Goal: Check status: Check status

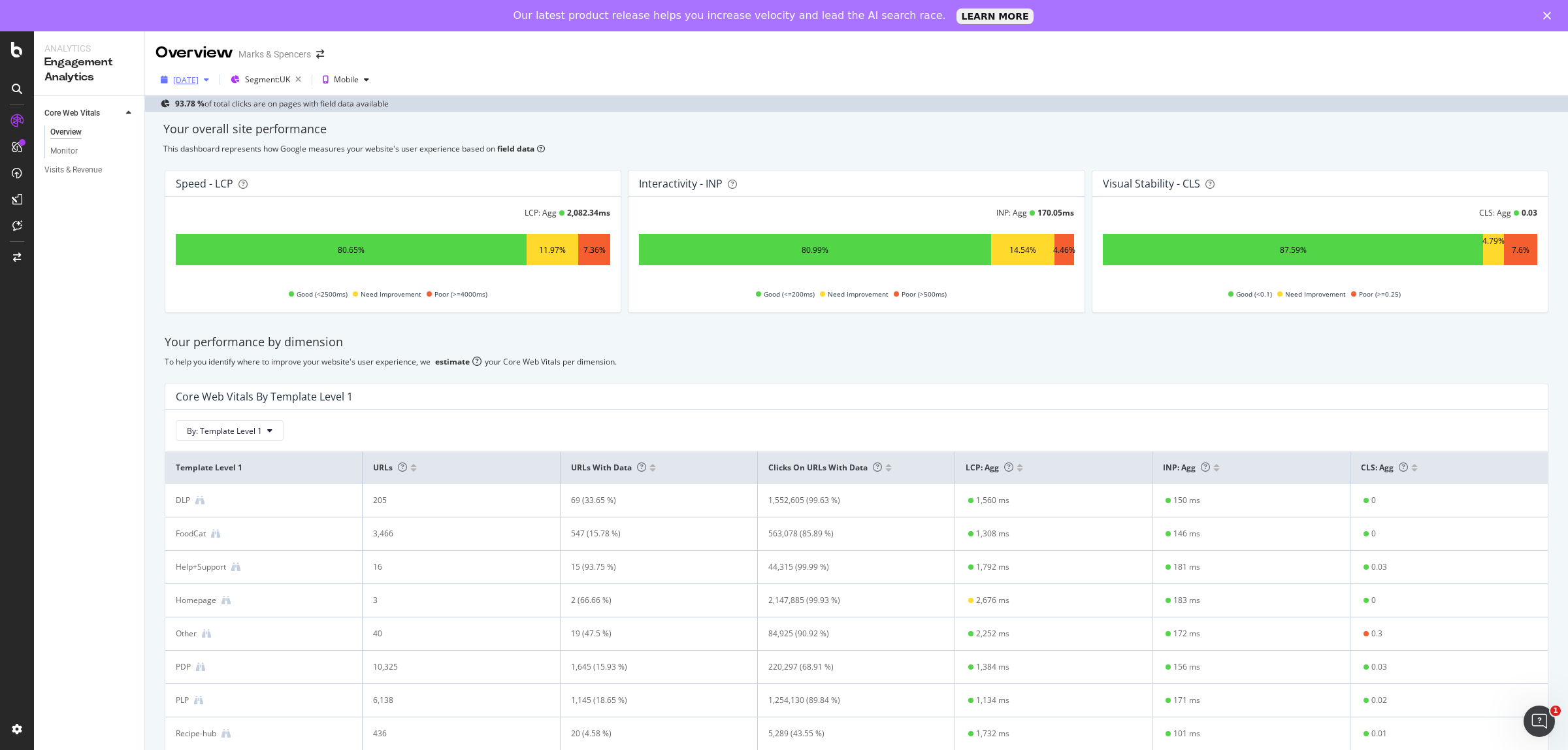
click at [197, 83] on div "[DATE]" at bounding box center [186, 80] width 26 height 11
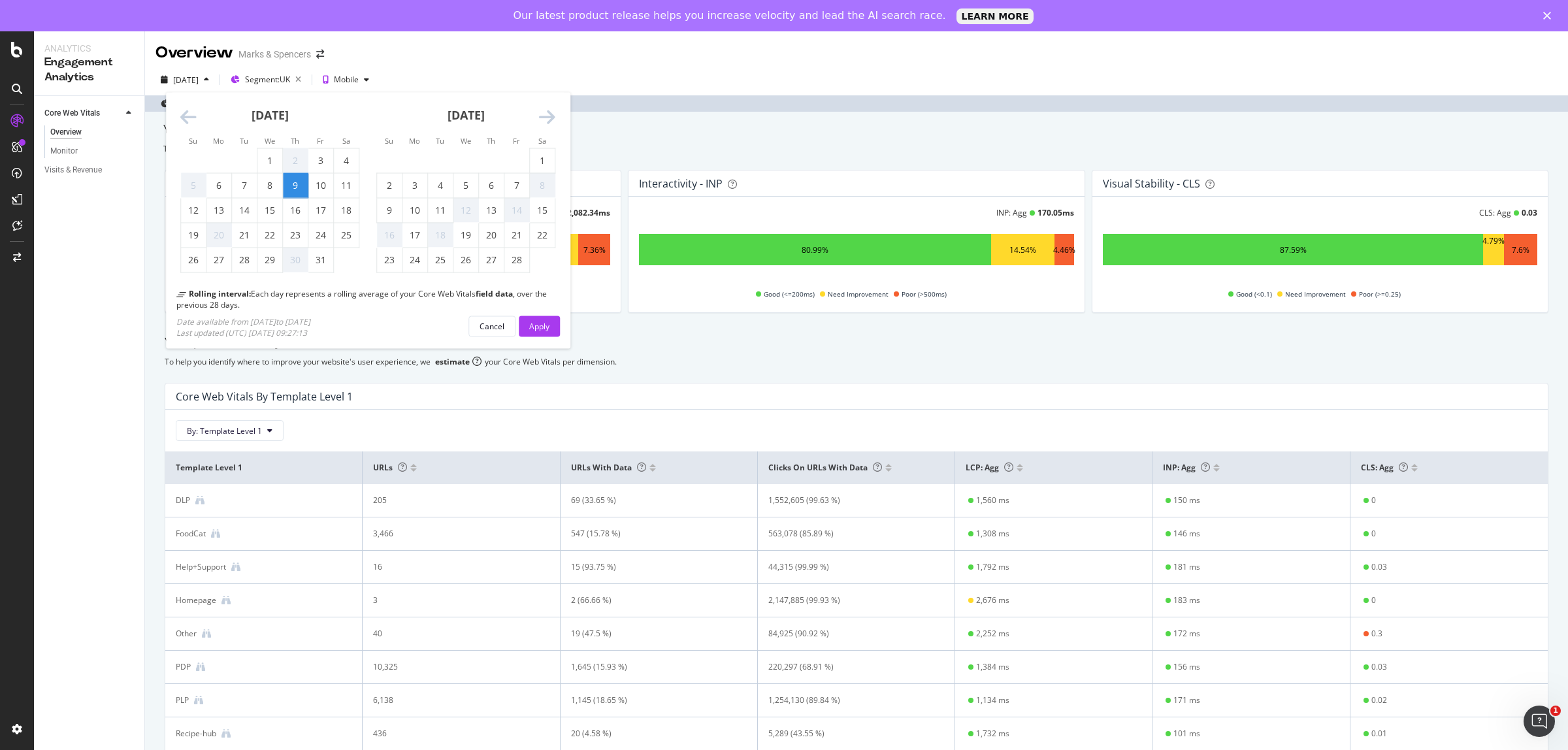
click at [547, 115] on icon "Move forward to switch to the next month." at bounding box center [547, 117] width 16 height 18
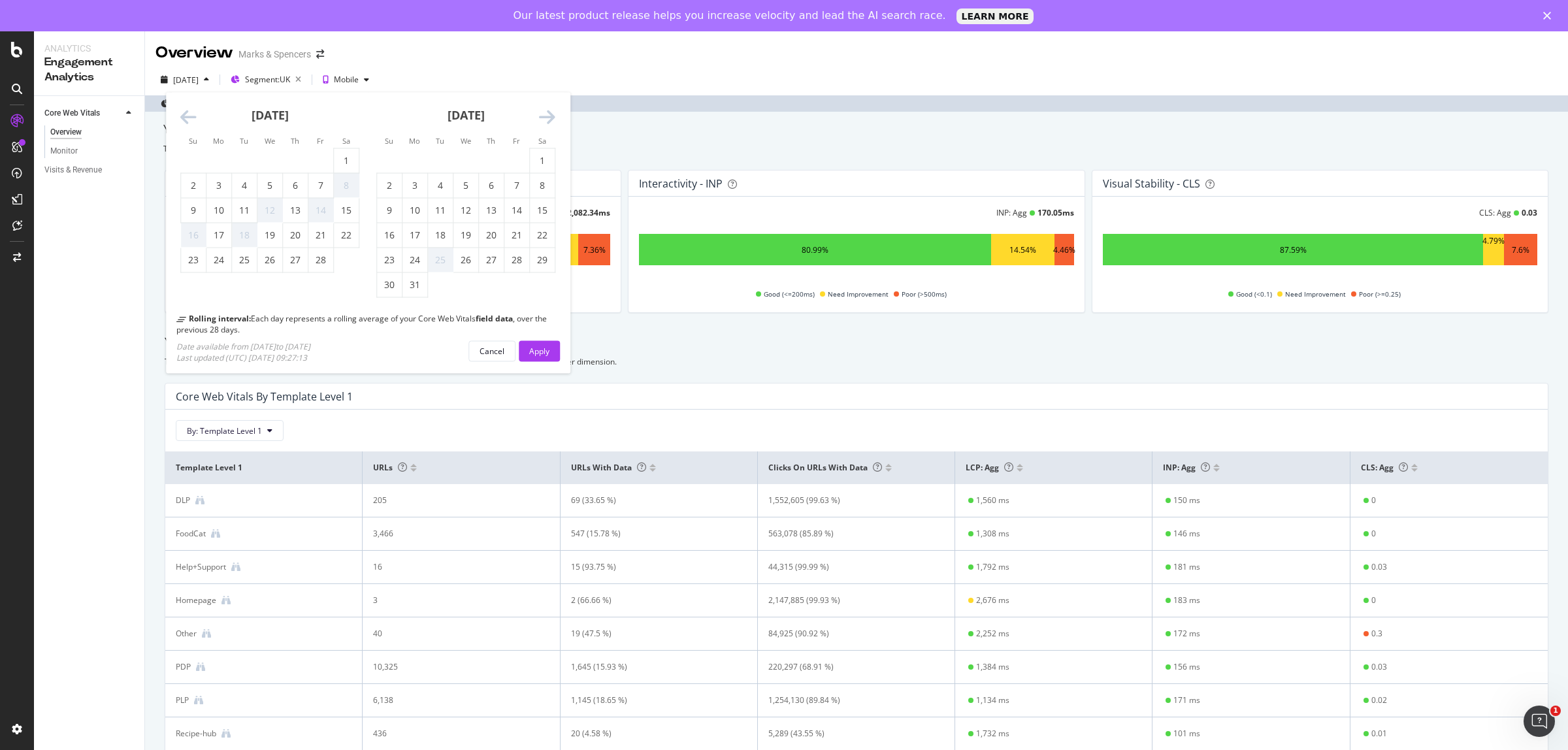
click at [547, 115] on icon "Move forward to switch to the next month." at bounding box center [547, 117] width 16 height 18
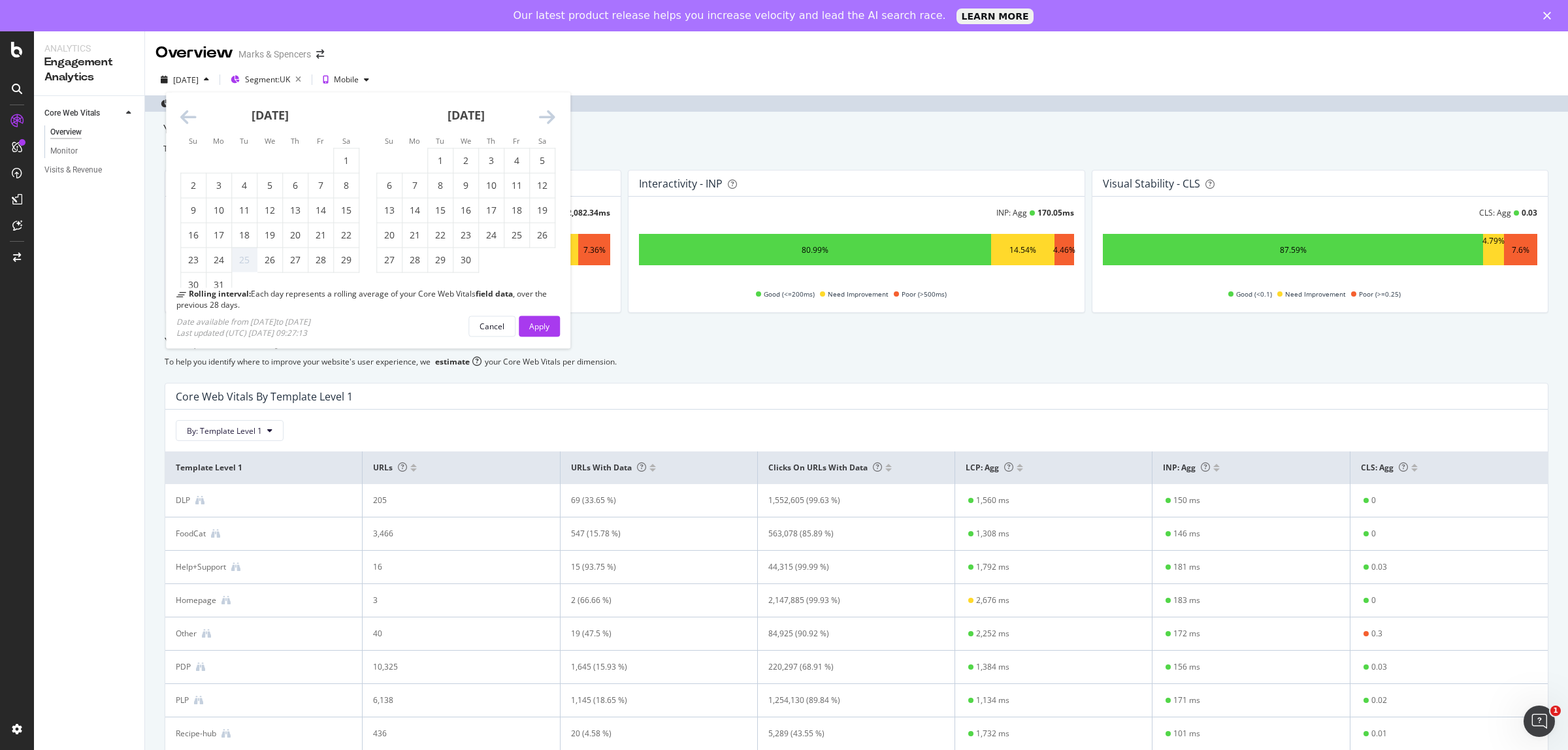
click at [547, 115] on icon "Move forward to switch to the next month." at bounding box center [547, 117] width 16 height 18
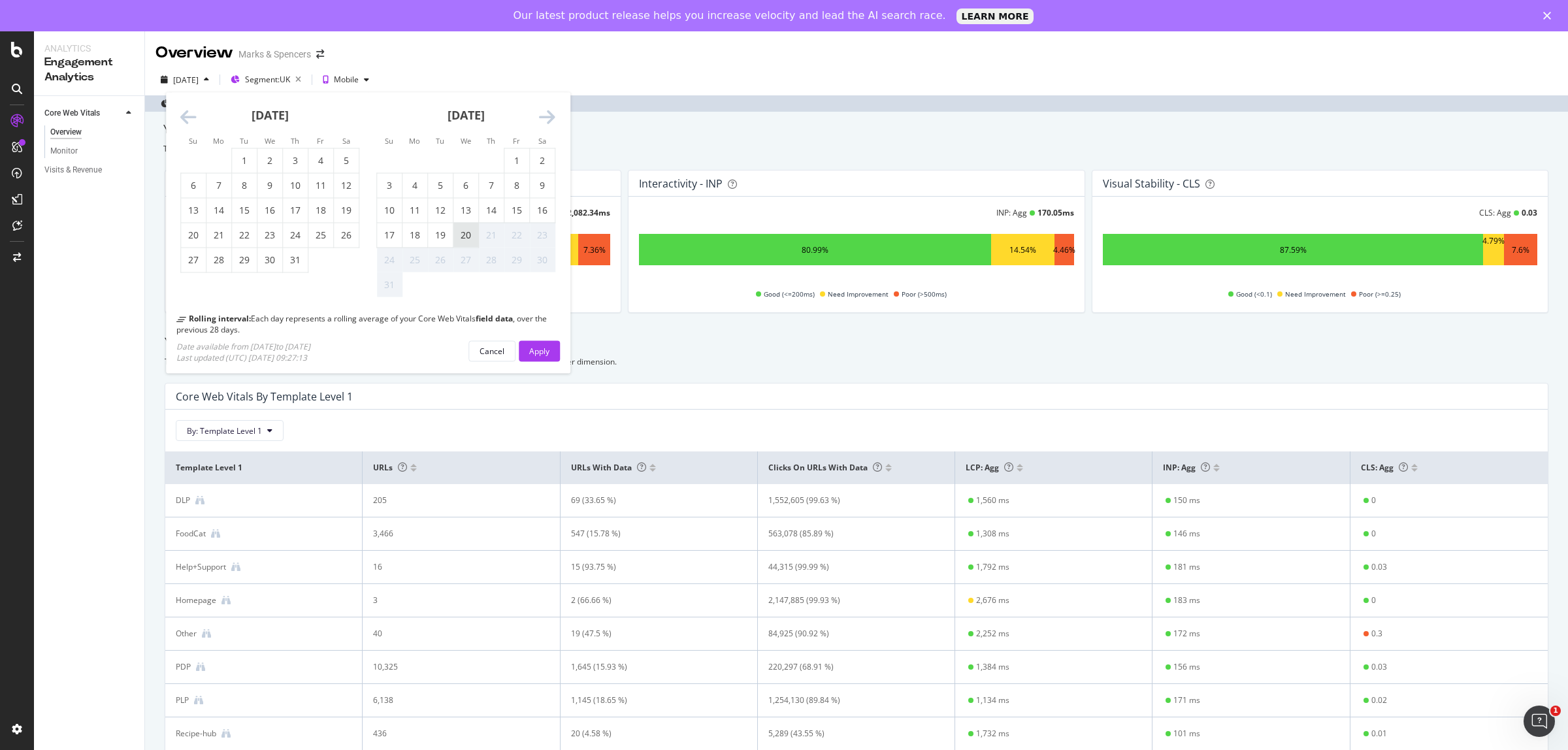
click at [464, 229] on div "20" at bounding box center [466, 235] width 25 height 13
click at [536, 347] on div "Apply" at bounding box center [539, 351] width 20 height 11
